Goal: Navigation & Orientation: Understand site structure

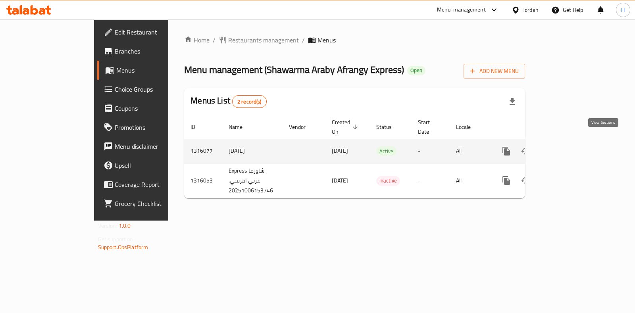
click at [569, 147] on icon "enhanced table" at bounding box center [564, 152] width 10 height 10
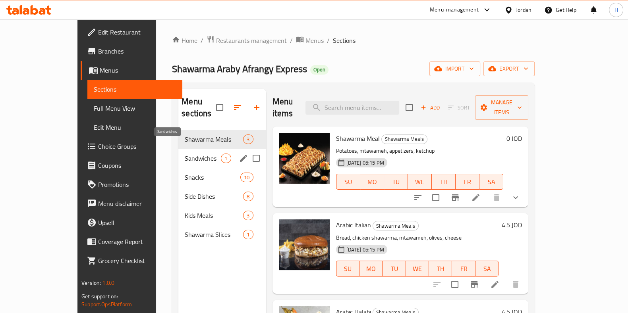
click at [193, 154] on span "Sandwiches" at bounding box center [203, 159] width 36 height 10
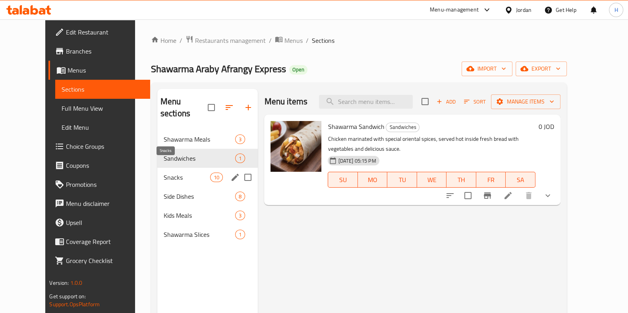
click at [164, 173] on span "Snacks" at bounding box center [187, 178] width 46 height 10
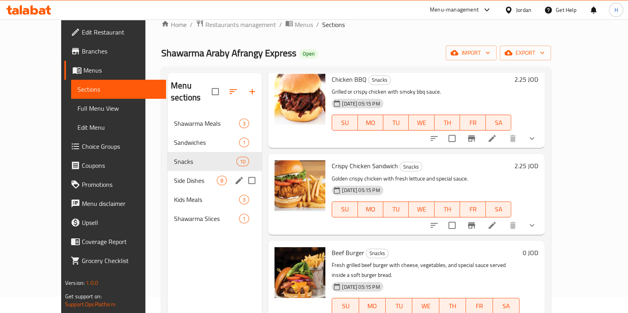
scroll to position [12, 0]
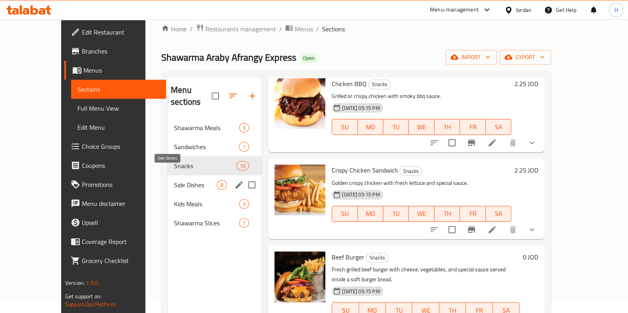
click at [183, 180] on span "Side Dishes" at bounding box center [195, 185] width 43 height 10
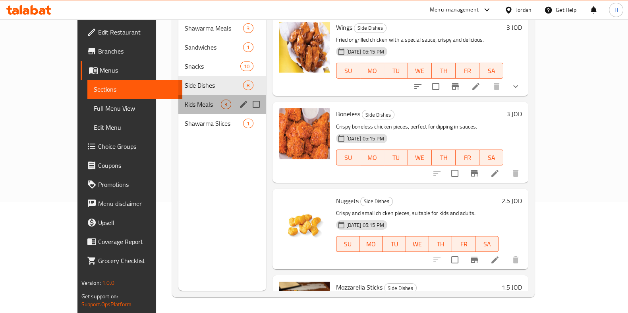
click at [191, 95] on div "Kids Meals 3" at bounding box center [221, 104] width 87 height 19
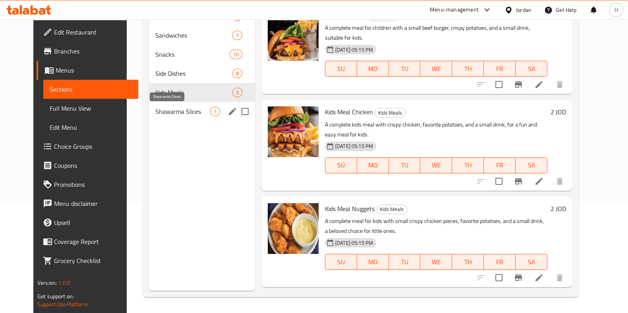
click at [175, 112] on span "Shawarma Slices" at bounding box center [182, 112] width 54 height 10
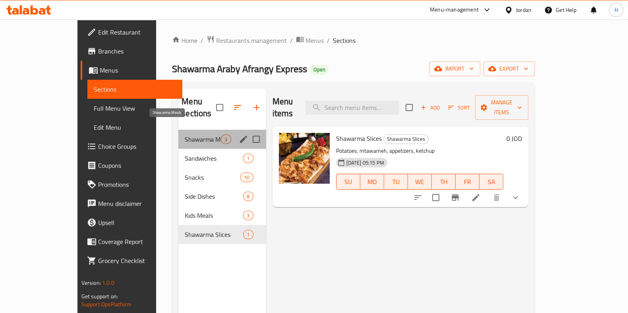
click at [185, 135] on span "Shawarma Meals" at bounding box center [203, 140] width 36 height 10
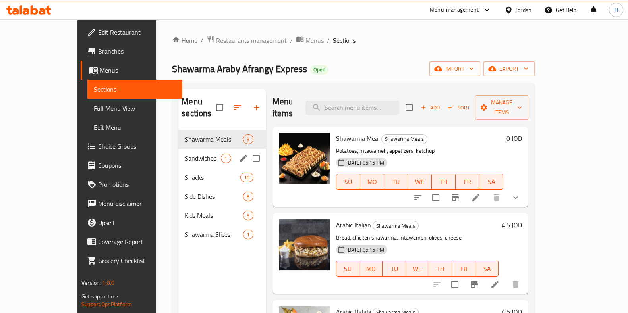
click at [185, 154] on span "Sandwiches" at bounding box center [203, 159] width 36 height 10
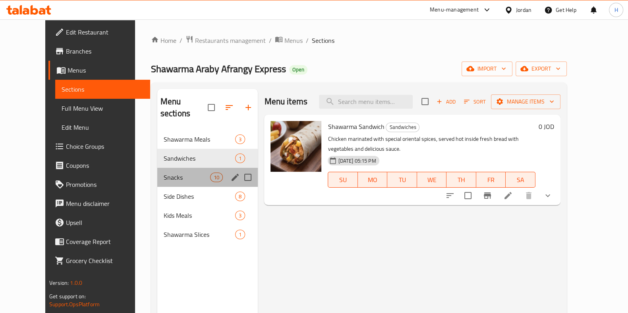
click at [171, 168] on div "Snacks 10" at bounding box center [207, 177] width 101 height 19
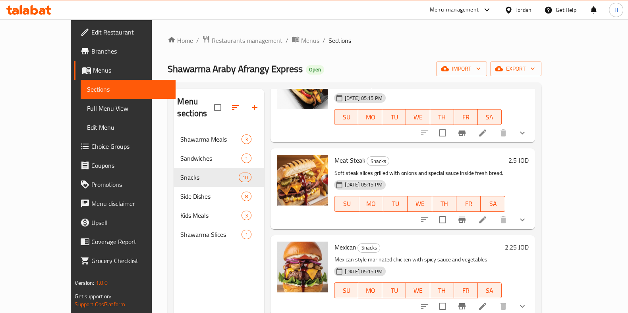
scroll to position [49, 0]
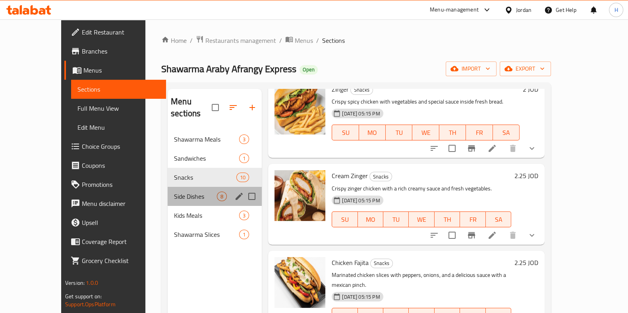
click at [188, 187] on div "Side Dishes 8" at bounding box center [215, 196] width 94 height 19
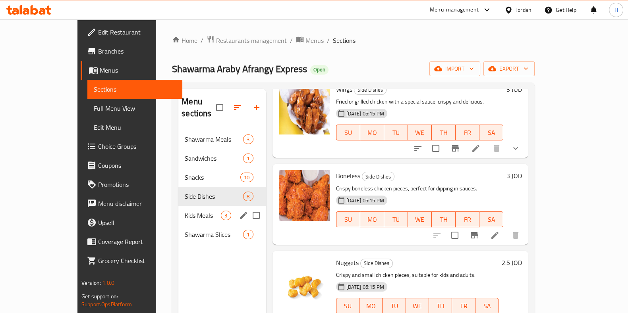
click at [179, 206] on div "Kids Meals 3" at bounding box center [221, 215] width 87 height 19
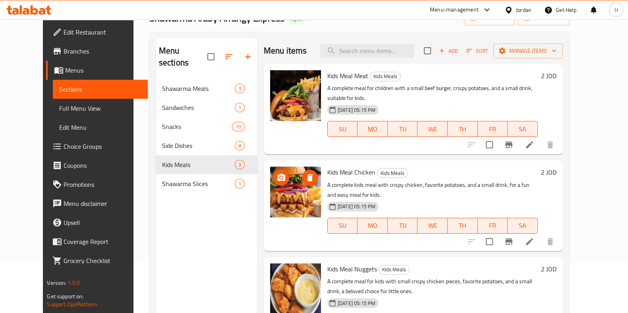
scroll to position [111, 0]
